Goal: Task Accomplishment & Management: Complete application form

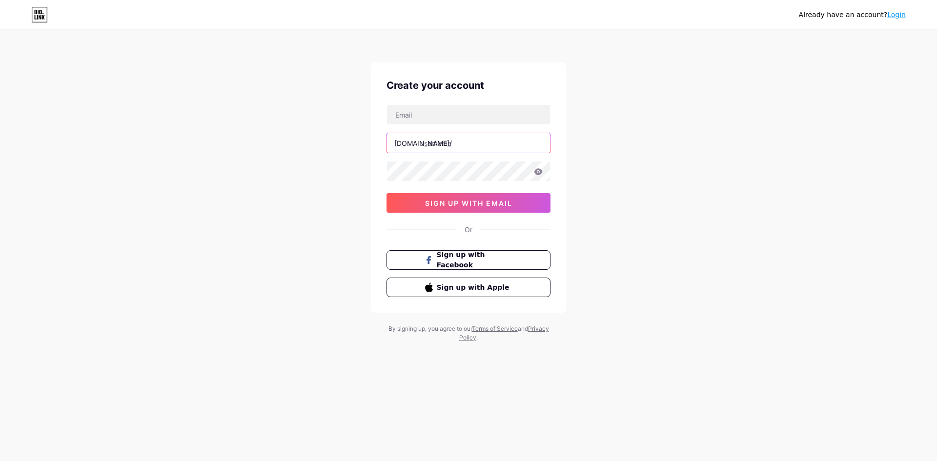
click at [438, 133] on input "text" at bounding box center [468, 143] width 163 height 20
click at [516, 205] on button "sign up with email" at bounding box center [469, 203] width 164 height 20
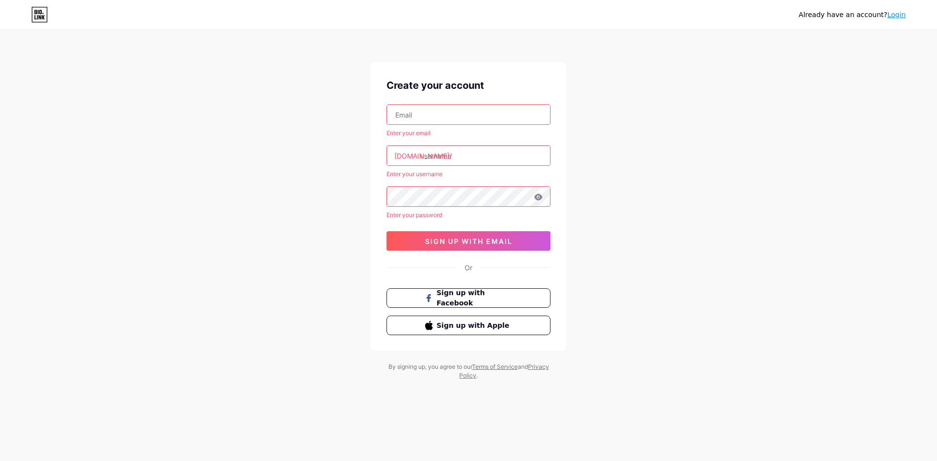
click at [471, 113] on input "text" at bounding box center [468, 115] width 163 height 20
click at [471, 114] on input "text" at bounding box center [468, 115] width 163 height 20
click at [683, 212] on div "Already have an account? Login Create your account Enter your email bio.link/ E…" at bounding box center [468, 205] width 937 height 411
click at [525, 150] on input "text" at bounding box center [468, 156] width 163 height 20
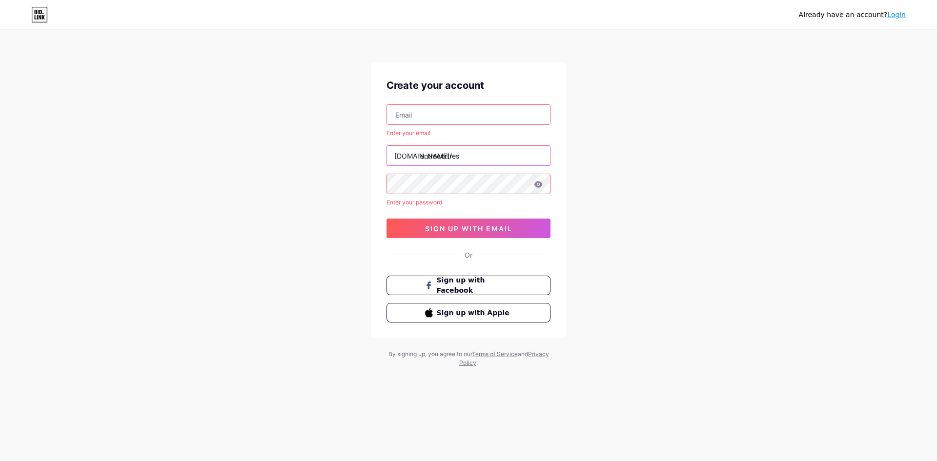
type input "entrecortres"
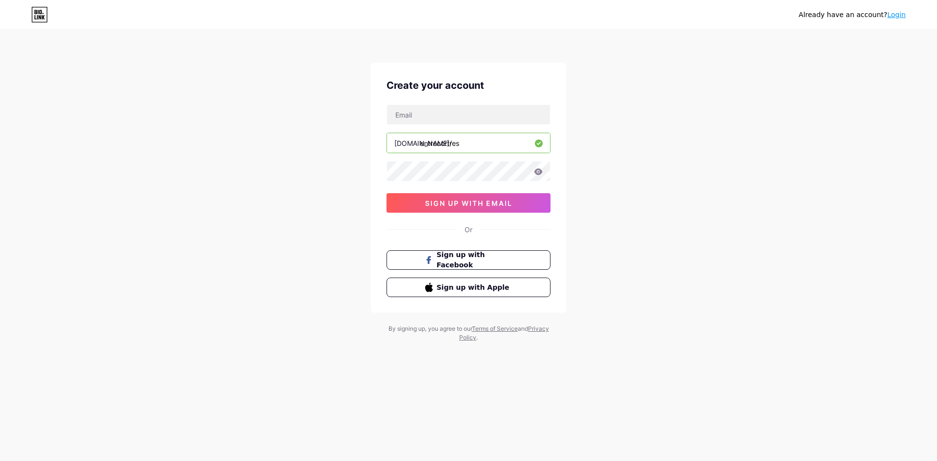
click at [446, 145] on input "entrecortres" at bounding box center [468, 143] width 163 height 20
click at [896, 16] on link "Login" at bounding box center [896, 15] width 19 height 8
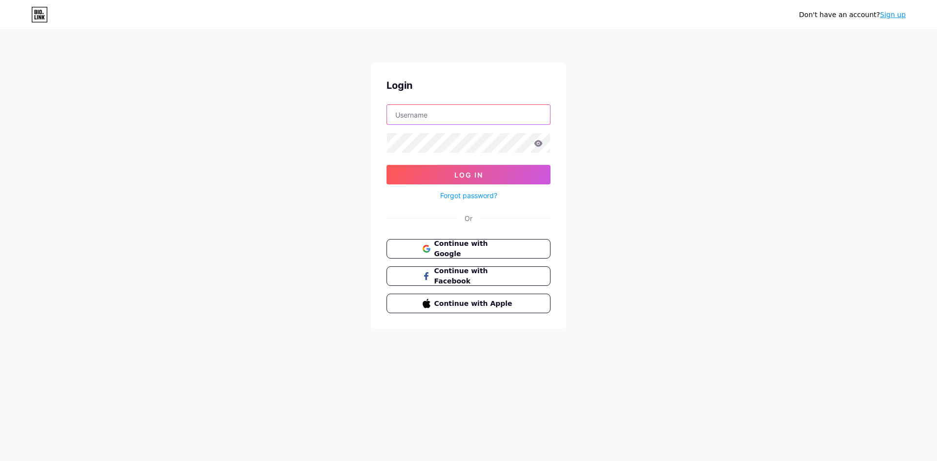
click at [470, 118] on input "text" at bounding box center [468, 115] width 163 height 20
type input "[EMAIL_ADDRESS][DOMAIN_NAME]"
click at [509, 249] on span "Continue with Google" at bounding box center [474, 249] width 82 height 21
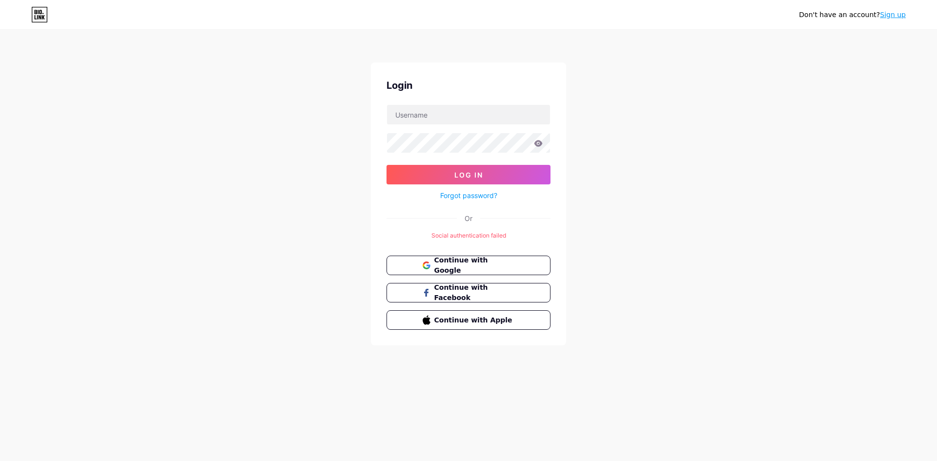
click at [888, 12] on link "Sign up" at bounding box center [893, 15] width 26 height 8
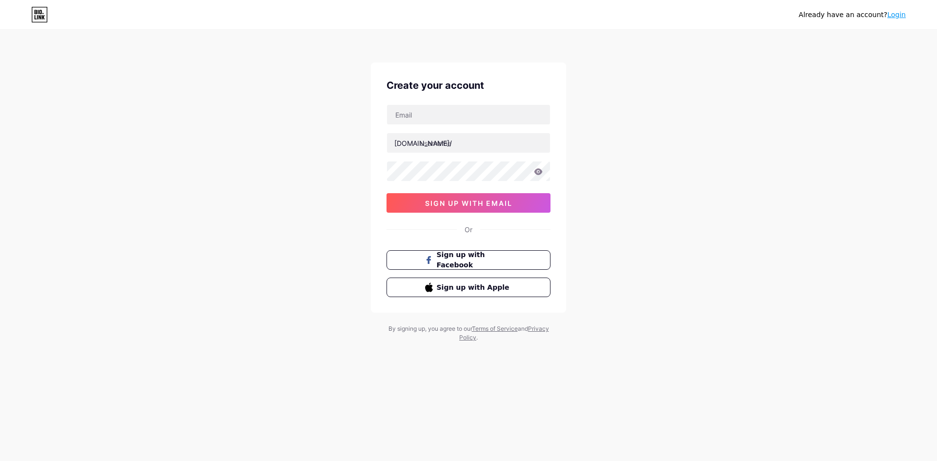
click at [892, 13] on link "Login" at bounding box center [896, 15] width 19 height 8
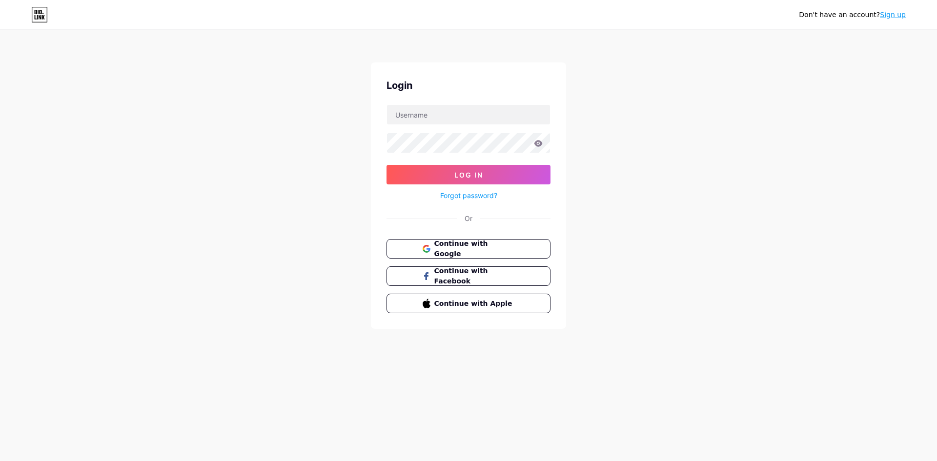
click at [892, 13] on link "Sign up" at bounding box center [893, 15] width 26 height 8
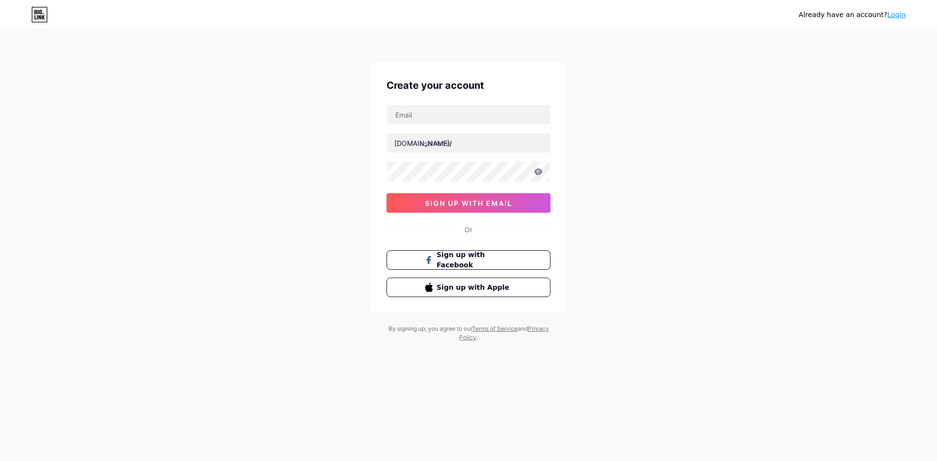
click at [892, 13] on link "Login" at bounding box center [896, 15] width 19 height 8
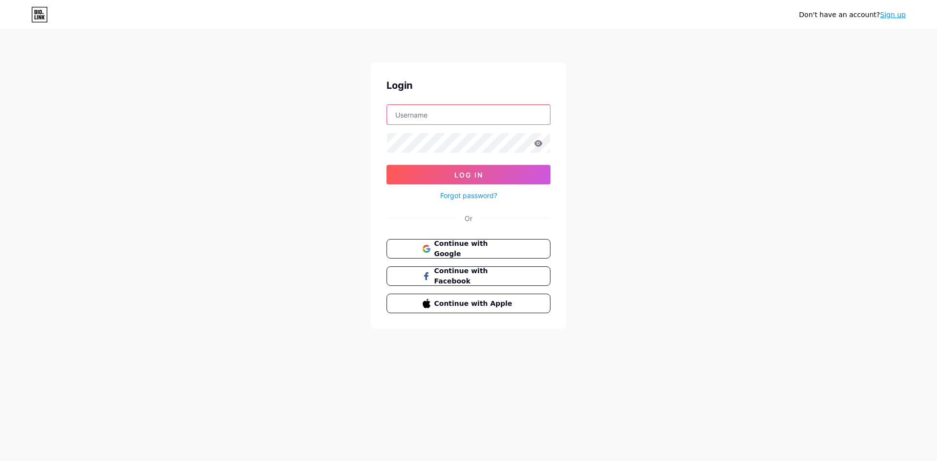
click at [473, 115] on input "text" at bounding box center [468, 115] width 163 height 20
click at [396, 204] on div "Login Log In Forgot password? Or Continue with Google Continue with Facebook Co…" at bounding box center [468, 195] width 195 height 266
click at [415, 240] on button "Continue with Google" at bounding box center [468, 249] width 166 height 20
